Goal: Check status: Check status

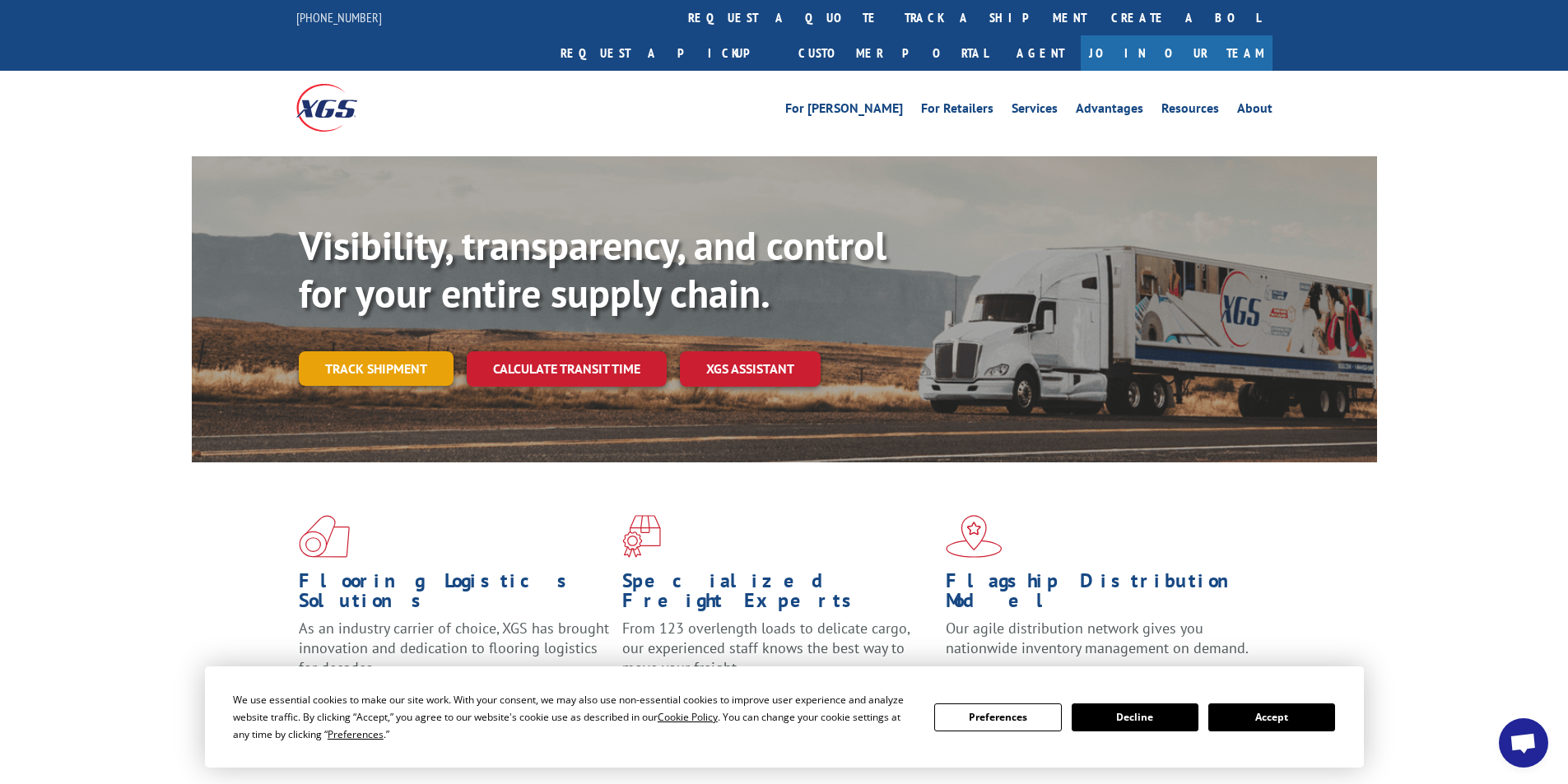
click at [371, 351] on link "Track shipment" at bounding box center [376, 368] width 155 height 34
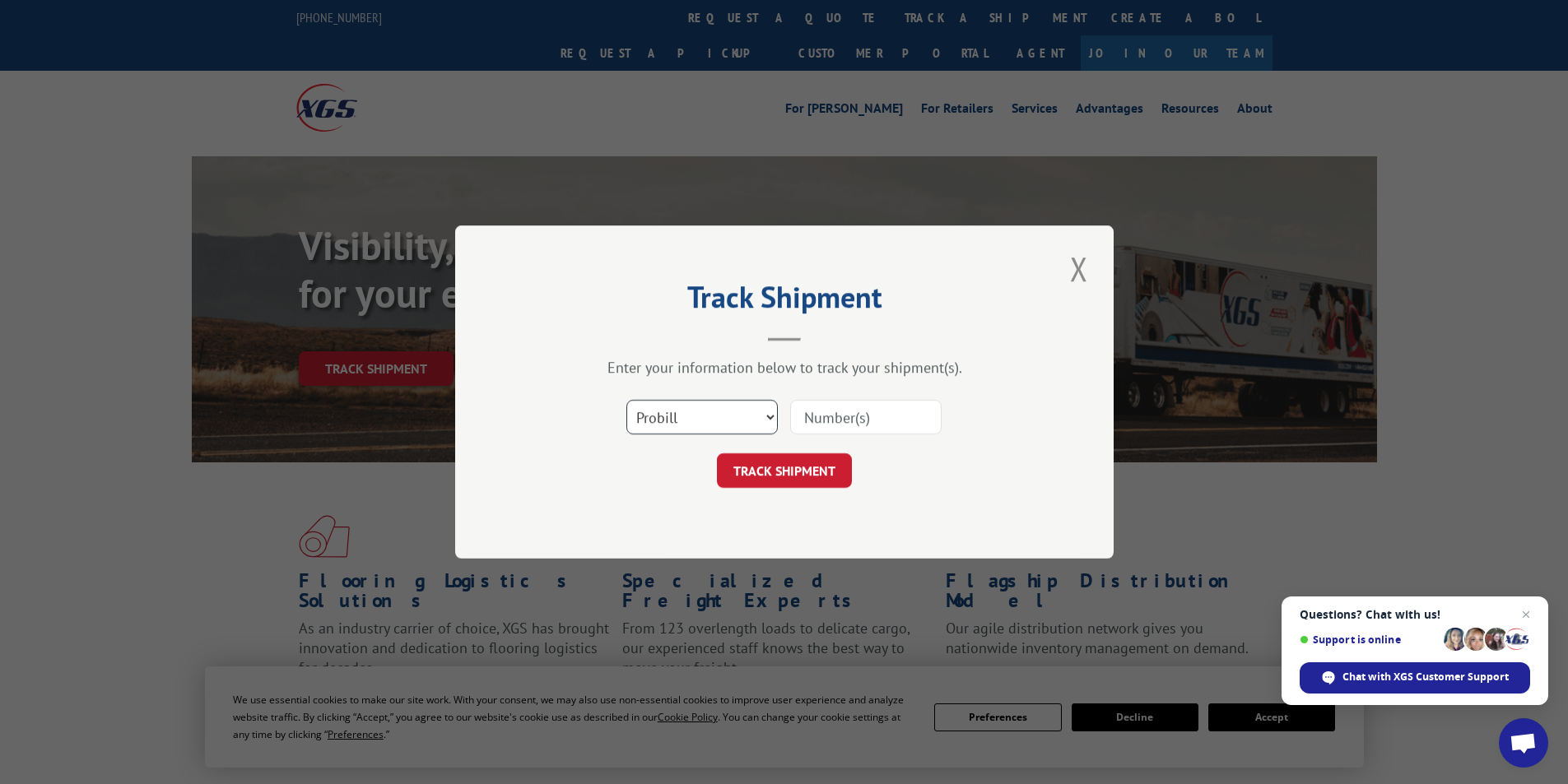
drag, startPoint x: 769, startPoint y: 414, endPoint x: 761, endPoint y: 429, distance: 17.0
click at [769, 414] on select "Select category... Probill BOL PO" at bounding box center [702, 416] width 151 height 34
select select "bol"
click at [627, 399] on select "Select category... Probill BOL PO" at bounding box center [702, 416] width 151 height 34
click at [815, 419] on input at bounding box center [865, 416] width 151 height 34
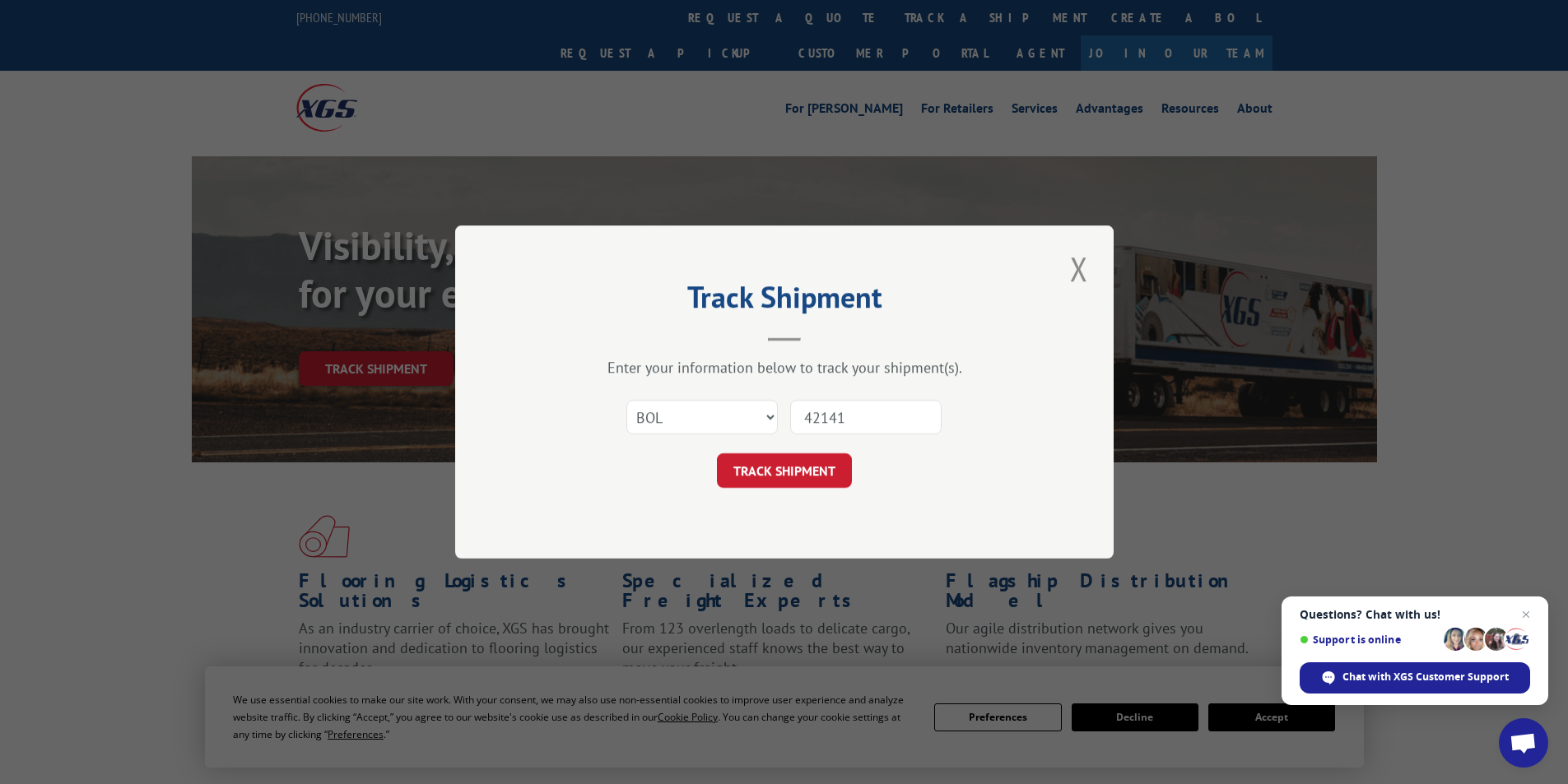
type input "421416"
click button "TRACK SHIPMENT" at bounding box center [784, 470] width 135 height 34
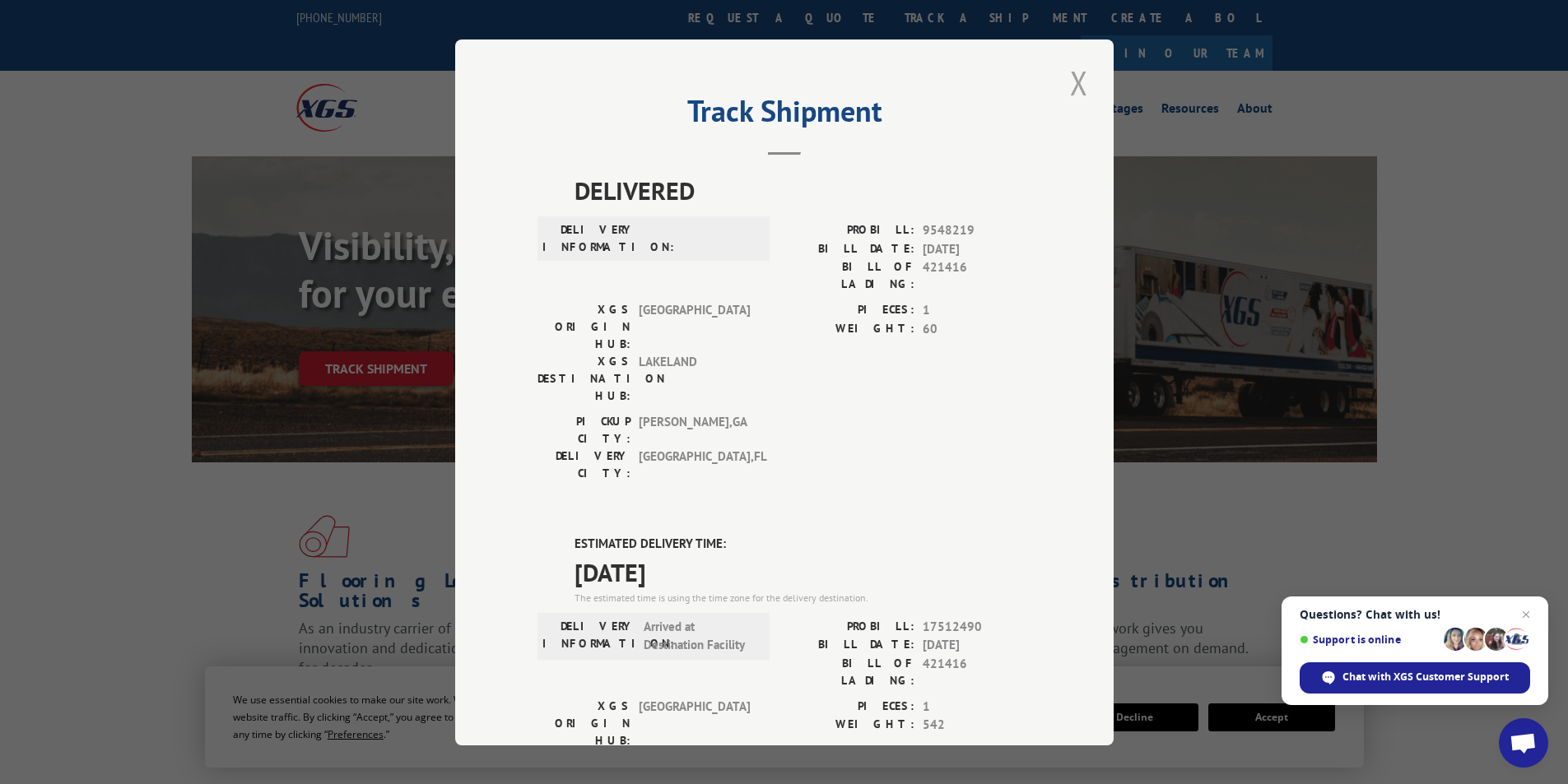
click at [1074, 82] on button "Close modal" at bounding box center [1079, 82] width 28 height 45
